Goal: Task Accomplishment & Management: Manage account settings

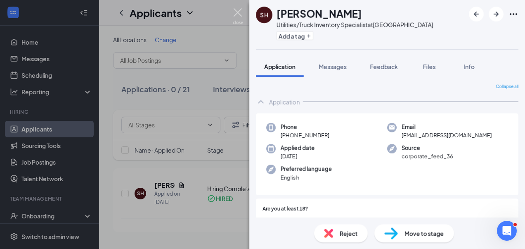
click at [241, 11] on img at bounding box center [238, 16] width 10 height 16
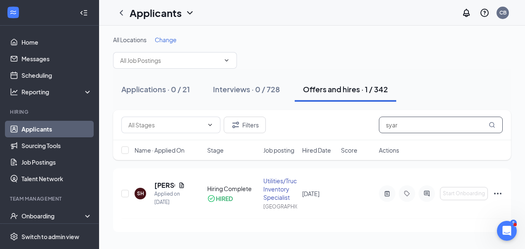
drag, startPoint x: 405, startPoint y: 128, endPoint x: 356, endPoint y: 135, distance: 49.3
click at [356, 135] on div "Filters syar" at bounding box center [312, 125] width 398 height 30
type input "v"
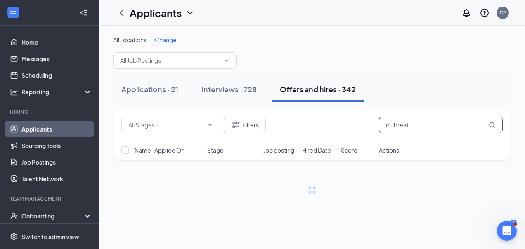
type input "[PERSON_NAME]"
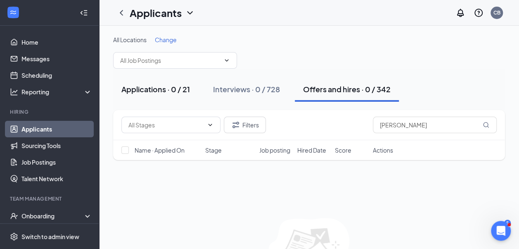
click at [180, 93] on div "Applications · 0 / 21" at bounding box center [155, 89] width 69 height 10
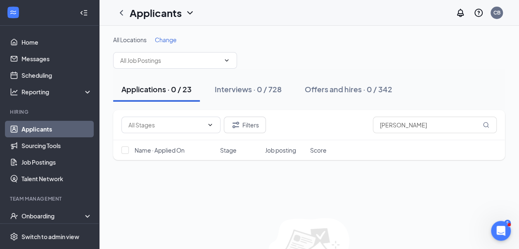
click at [26, 128] on link "Applicants" at bounding box center [56, 129] width 71 height 17
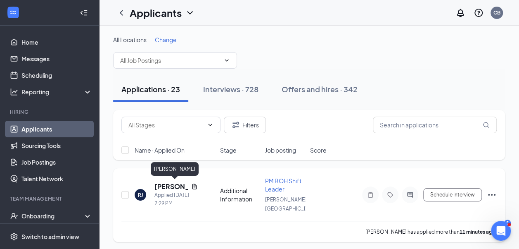
click at [161, 184] on h5 "[PERSON_NAME]" at bounding box center [170, 186] width 33 height 9
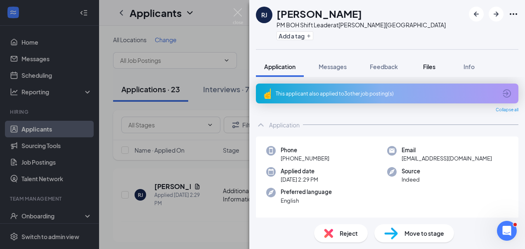
click at [433, 64] on span "Files" at bounding box center [429, 66] width 12 height 7
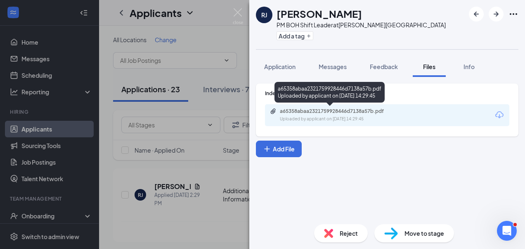
click at [390, 116] on div "Uploaded by applicant on [DATE] 14:29:45" at bounding box center [342, 119] width 124 height 7
